Goal: Transaction & Acquisition: Purchase product/service

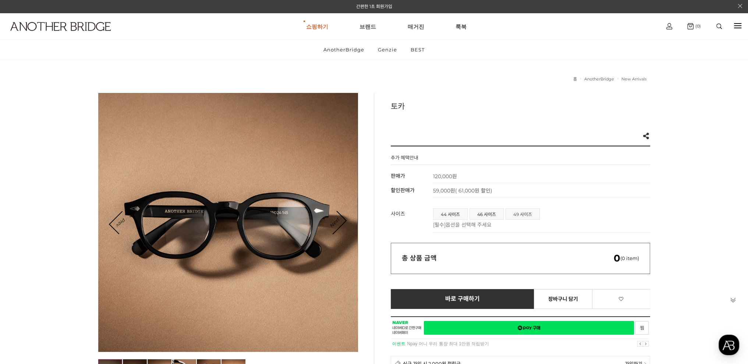
click at [527, 213] on span "49 사이즈" at bounding box center [522, 214] width 33 height 11
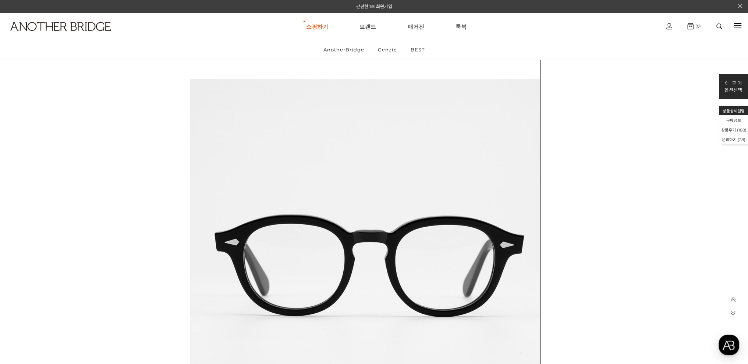
scroll to position [28594, 0]
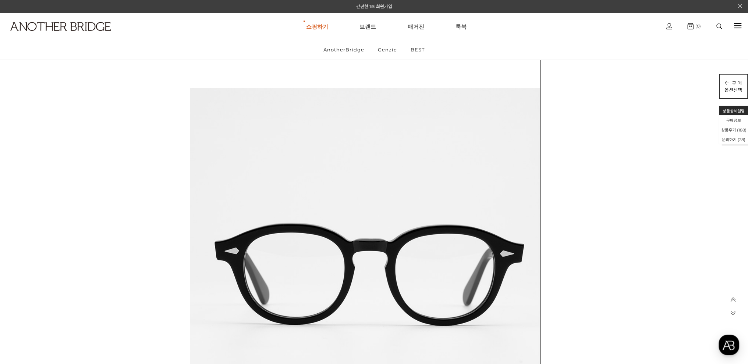
click at [734, 84] on p "구 매" at bounding box center [733, 82] width 18 height 7
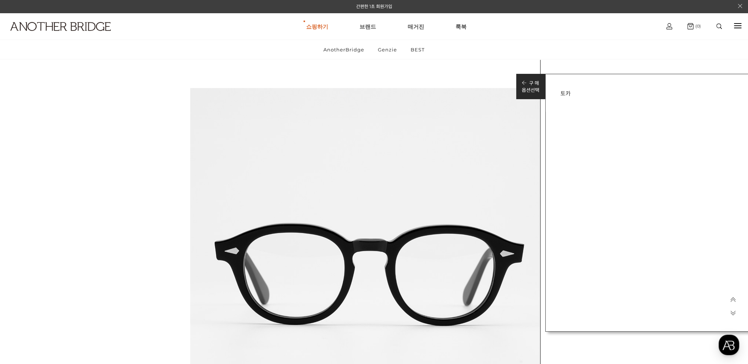
click at [572, 92] on h3 "토카" at bounding box center [649, 93] width 178 height 8
click at [560, 94] on h3 "토카" at bounding box center [649, 93] width 178 height 8
click at [535, 87] on p "옵션선택" at bounding box center [530, 89] width 18 height 7
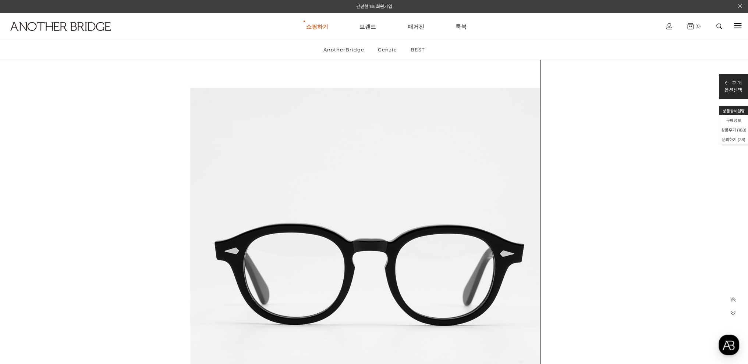
click at [733, 303] on icon at bounding box center [733, 300] width 6 height 6
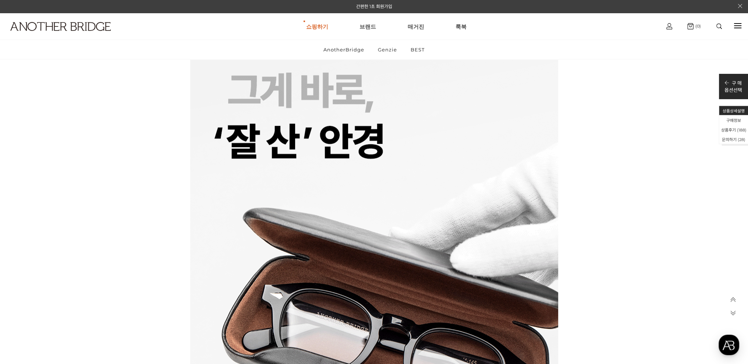
scroll to position [9966, 0]
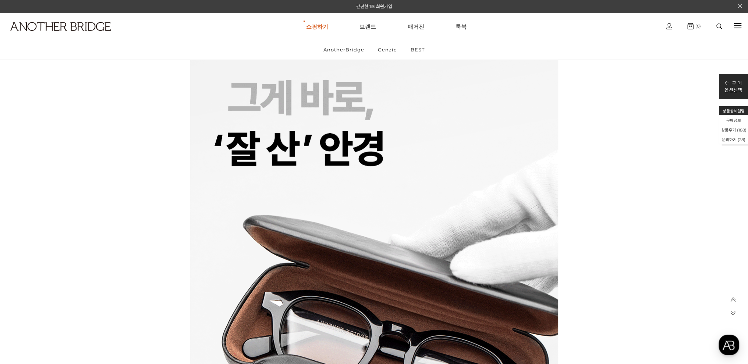
click at [733, 301] on icon at bounding box center [733, 300] width 6 height 6
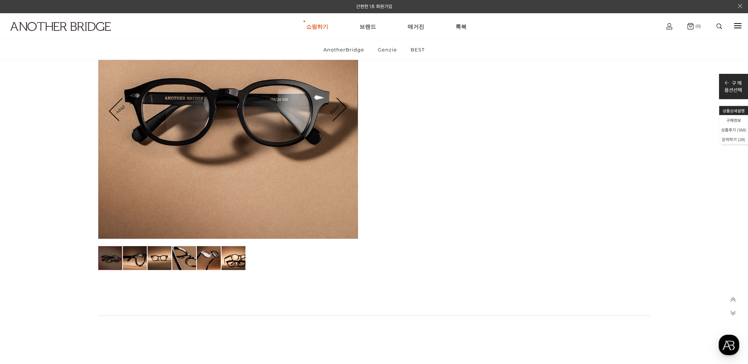
scroll to position [0, 0]
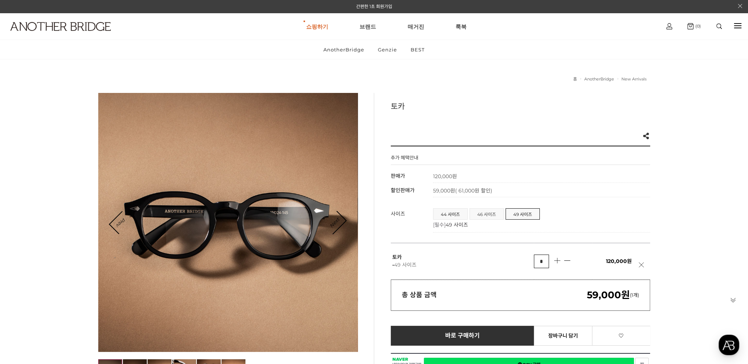
click at [491, 214] on span "46 사이즈" at bounding box center [486, 214] width 33 height 11
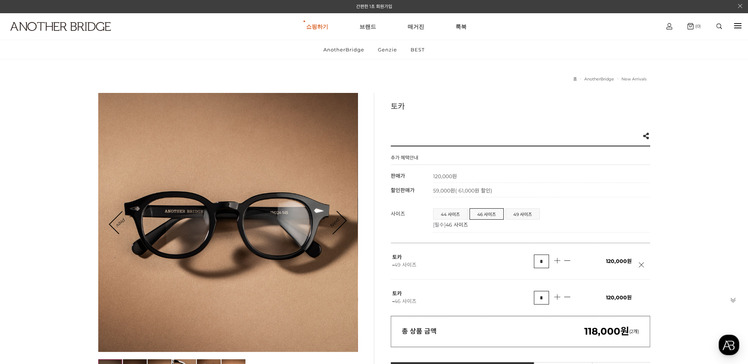
click at [640, 263] on link at bounding box center [642, 269] width 9 height 13
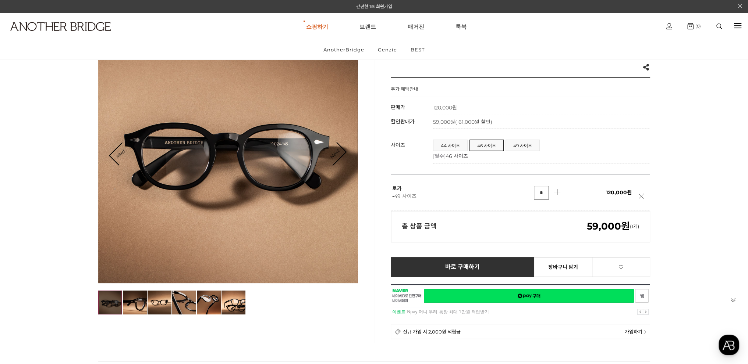
scroll to position [74, 0]
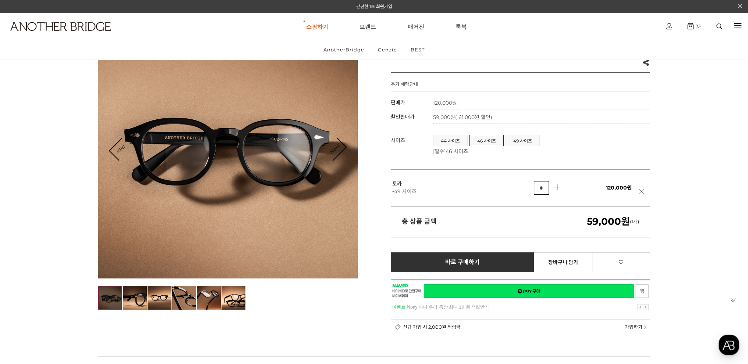
click at [642, 192] on link at bounding box center [642, 195] width 9 height 13
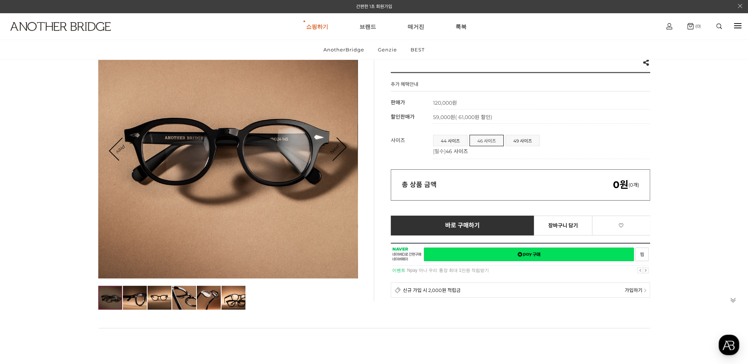
click at [493, 138] on span "46 사이즈" at bounding box center [486, 140] width 33 height 11
click at [488, 140] on span "46 사이즈" at bounding box center [486, 140] width 33 height 11
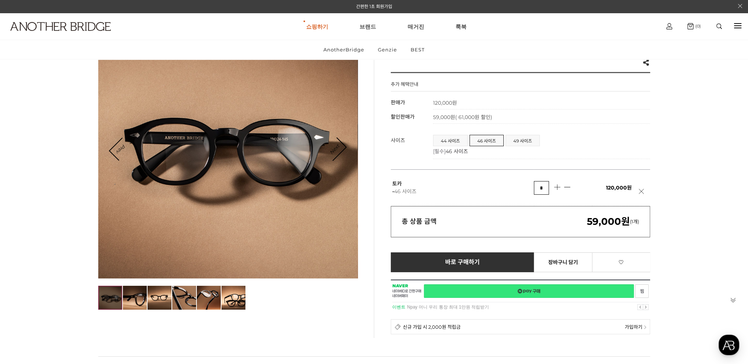
click at [534, 295] on link "네이버페이 구매하기" at bounding box center [529, 292] width 210 height 14
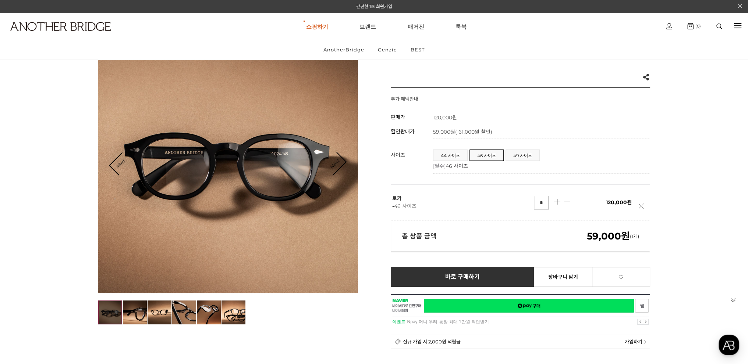
scroll to position [0, 0]
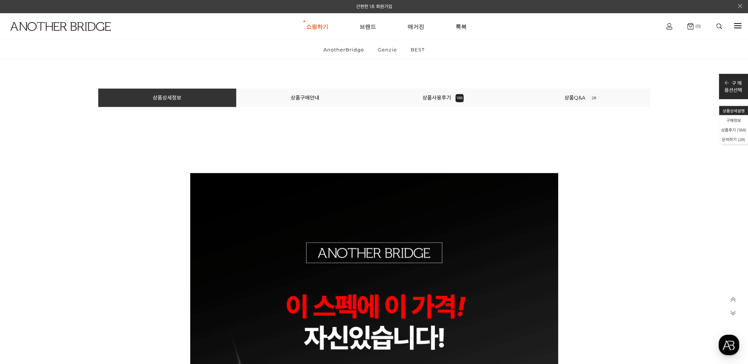
click at [432, 97] on link "상품사용후기 188" at bounding box center [442, 98] width 41 height 7
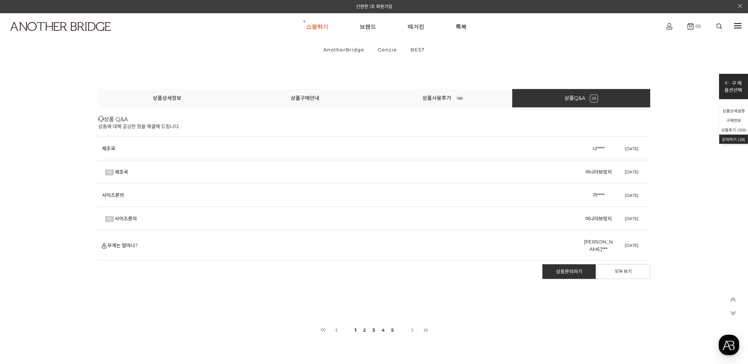
scroll to position [34796, 0]
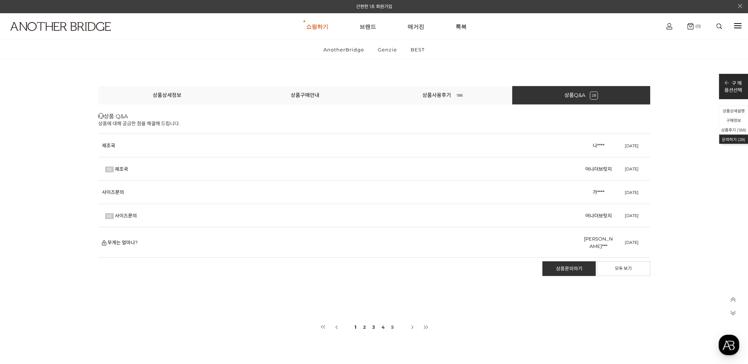
click at [392, 321] on link "5" at bounding box center [392, 328] width 4 height 14
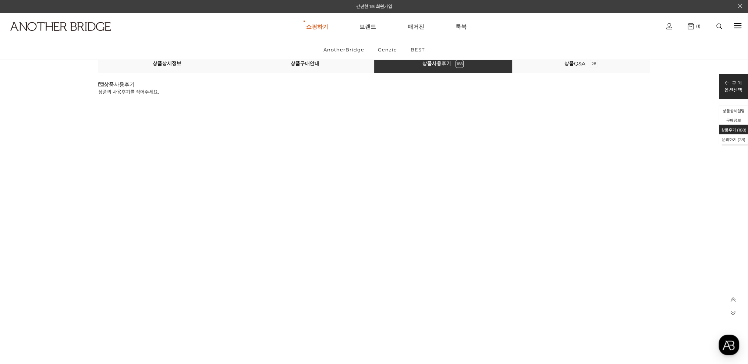
scroll to position [33651, 0]
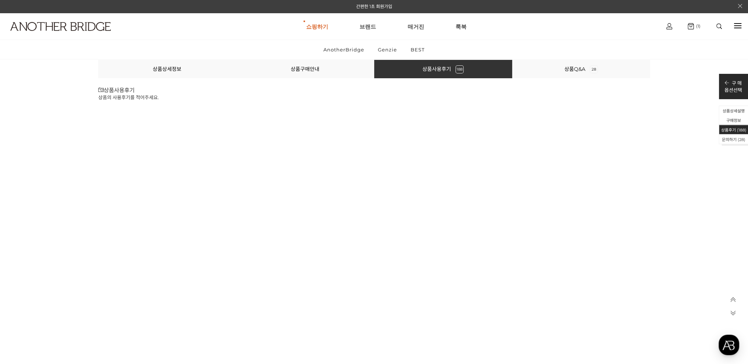
click at [733, 301] on icon at bounding box center [733, 300] width 6 height 6
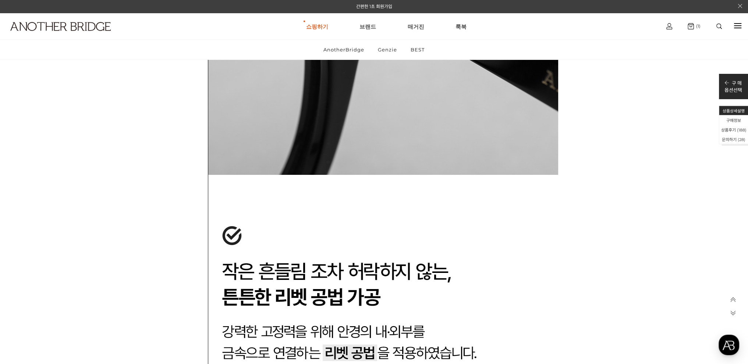
scroll to position [0, 0]
